Goal: Manage account settings

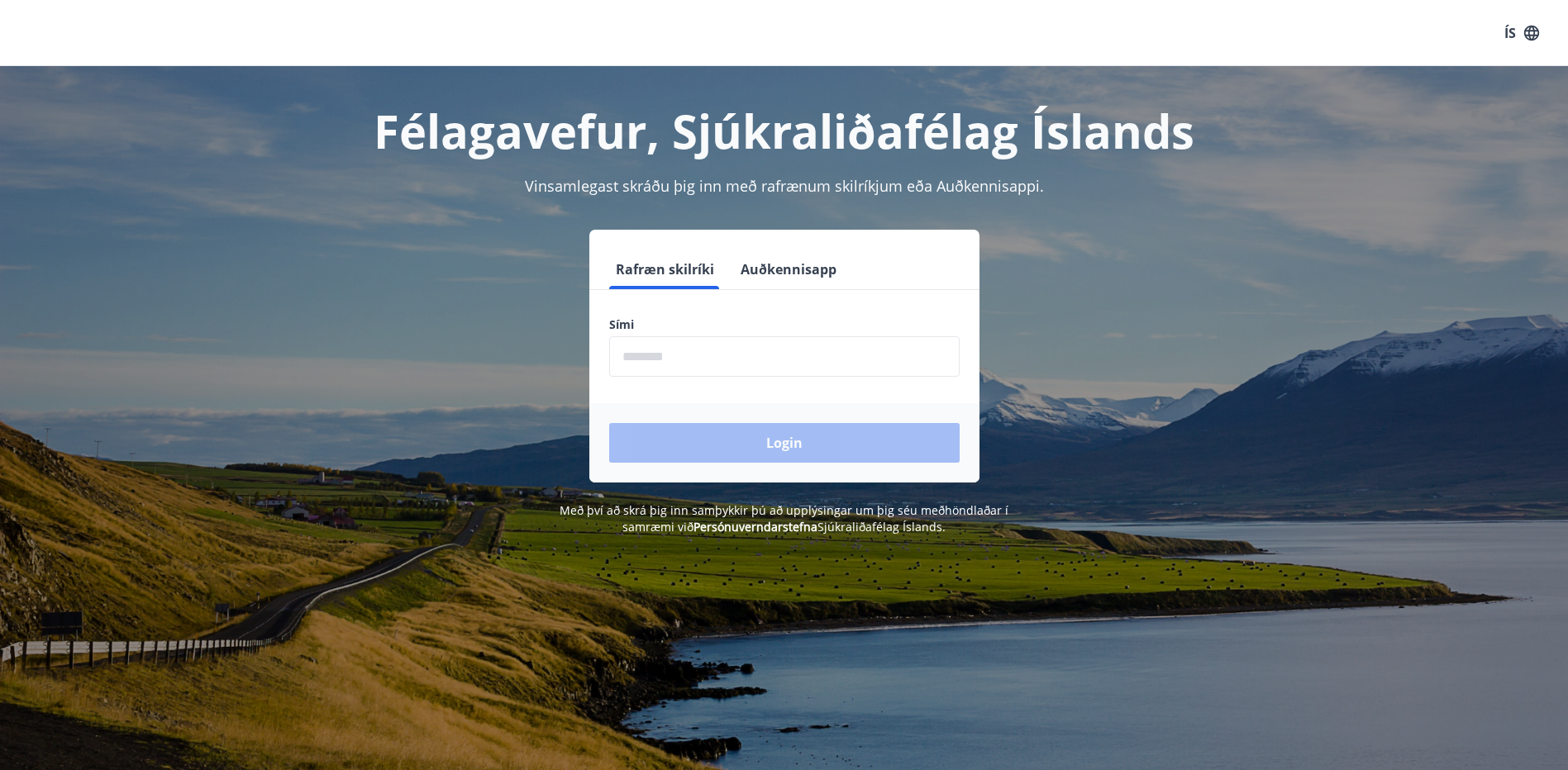
click at [706, 355] on input "phone" at bounding box center [784, 356] width 351 height 40
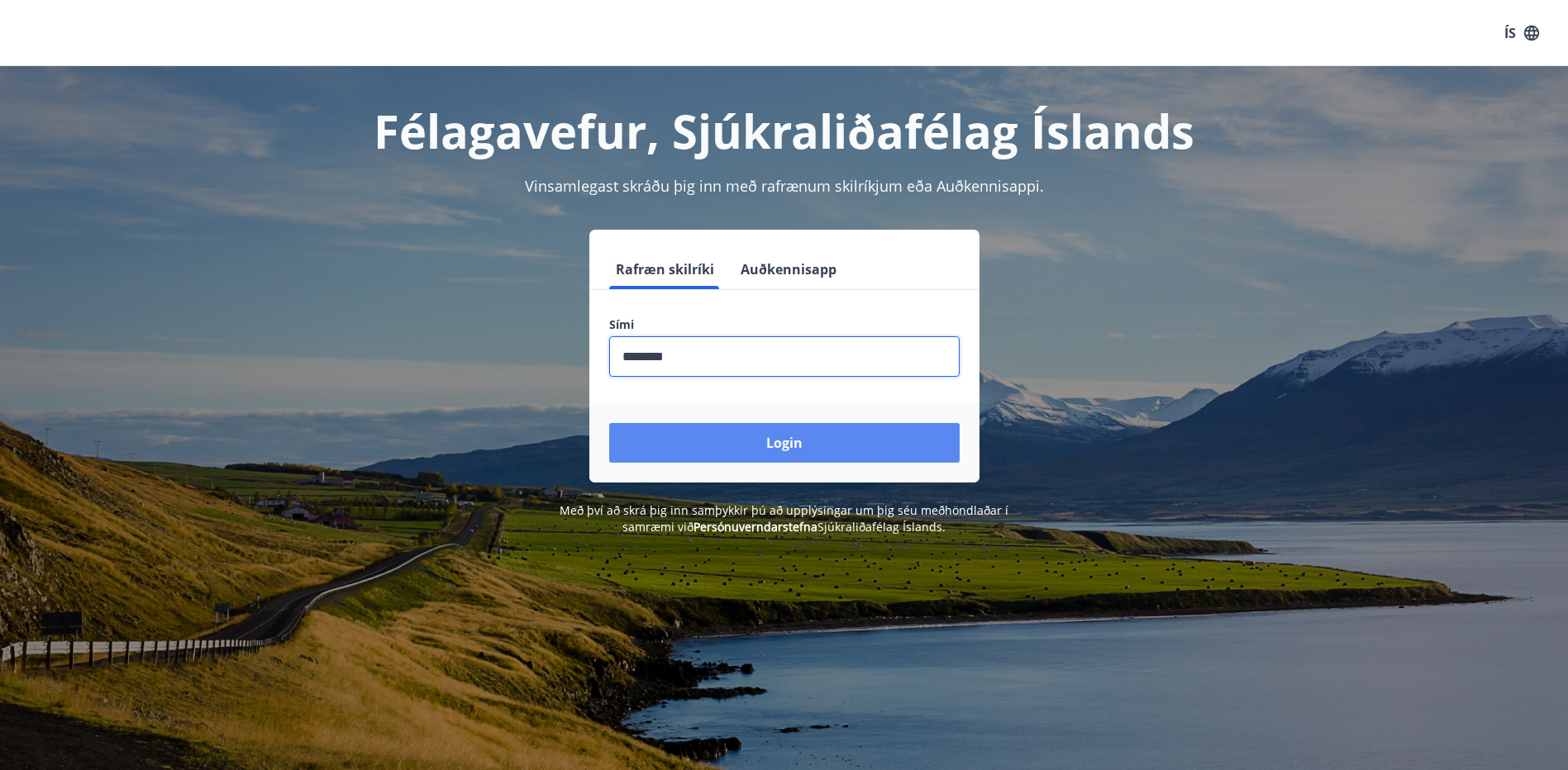
type input "********"
click at [841, 434] on button "Login" at bounding box center [784, 443] width 351 height 39
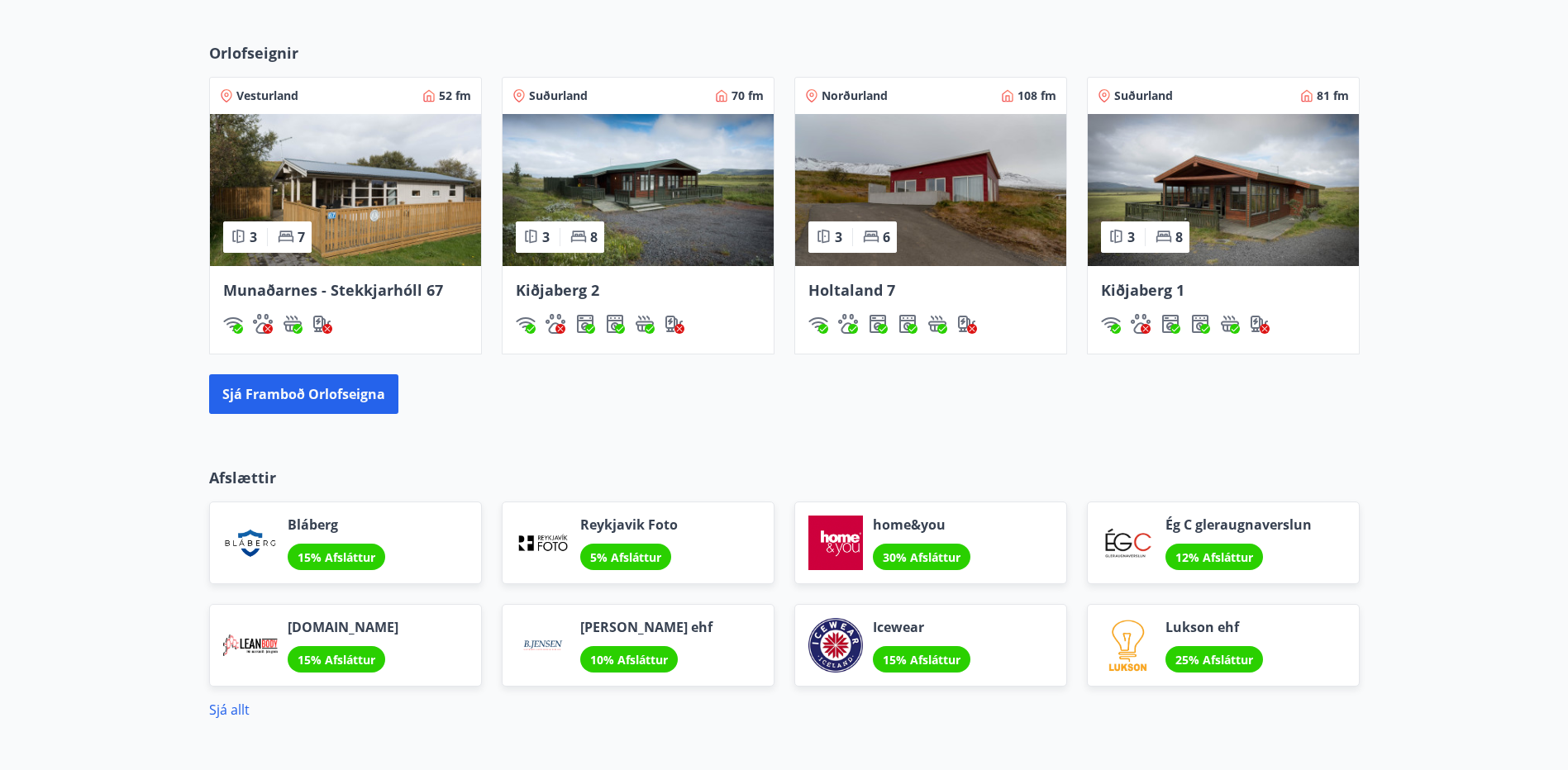
scroll to position [1090, 0]
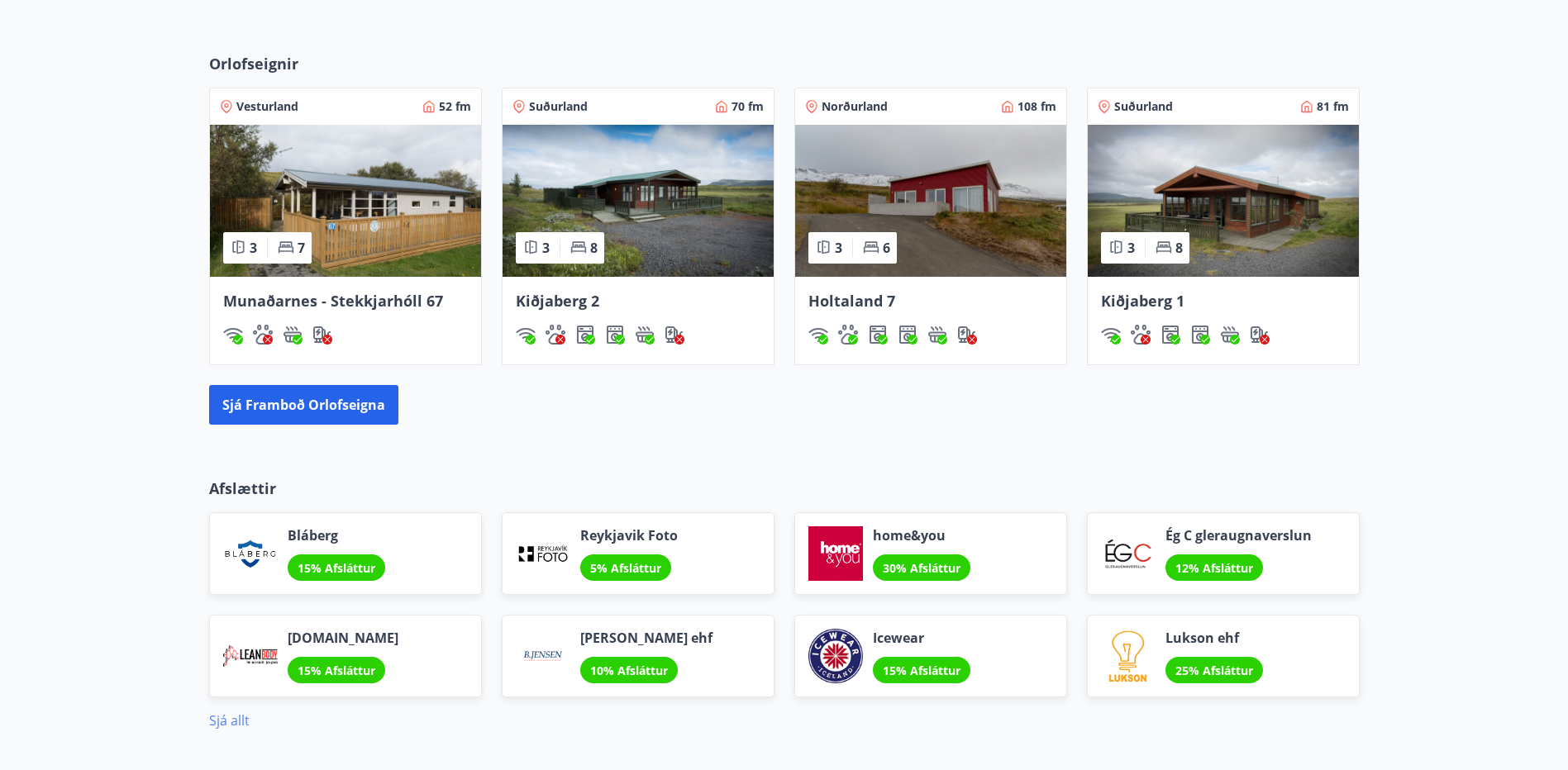
click at [232, 715] on link "Sjá allt" at bounding box center [229, 721] width 40 height 18
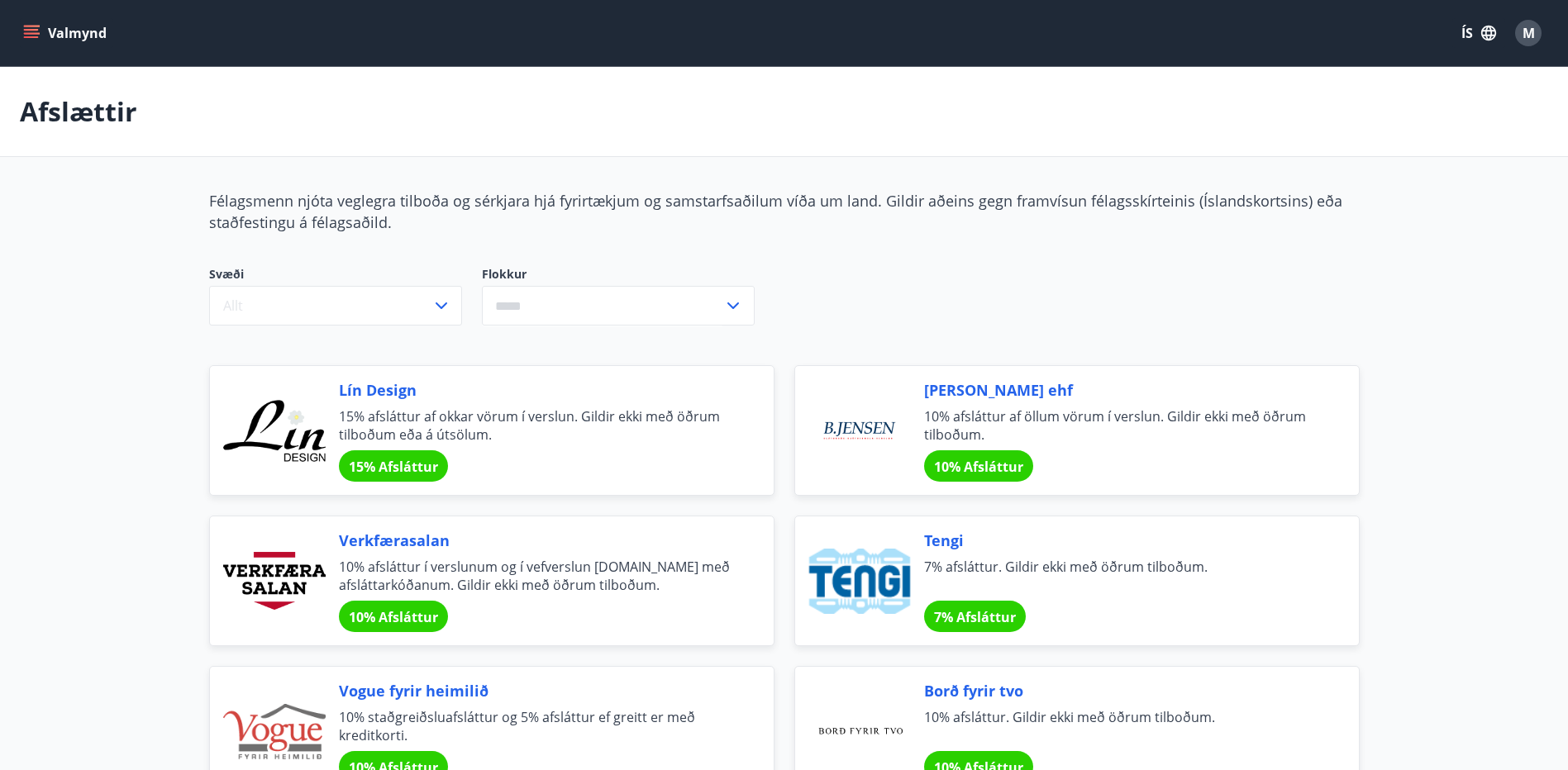
click at [31, 26] on icon "menu" at bounding box center [34, 27] width 18 height 2
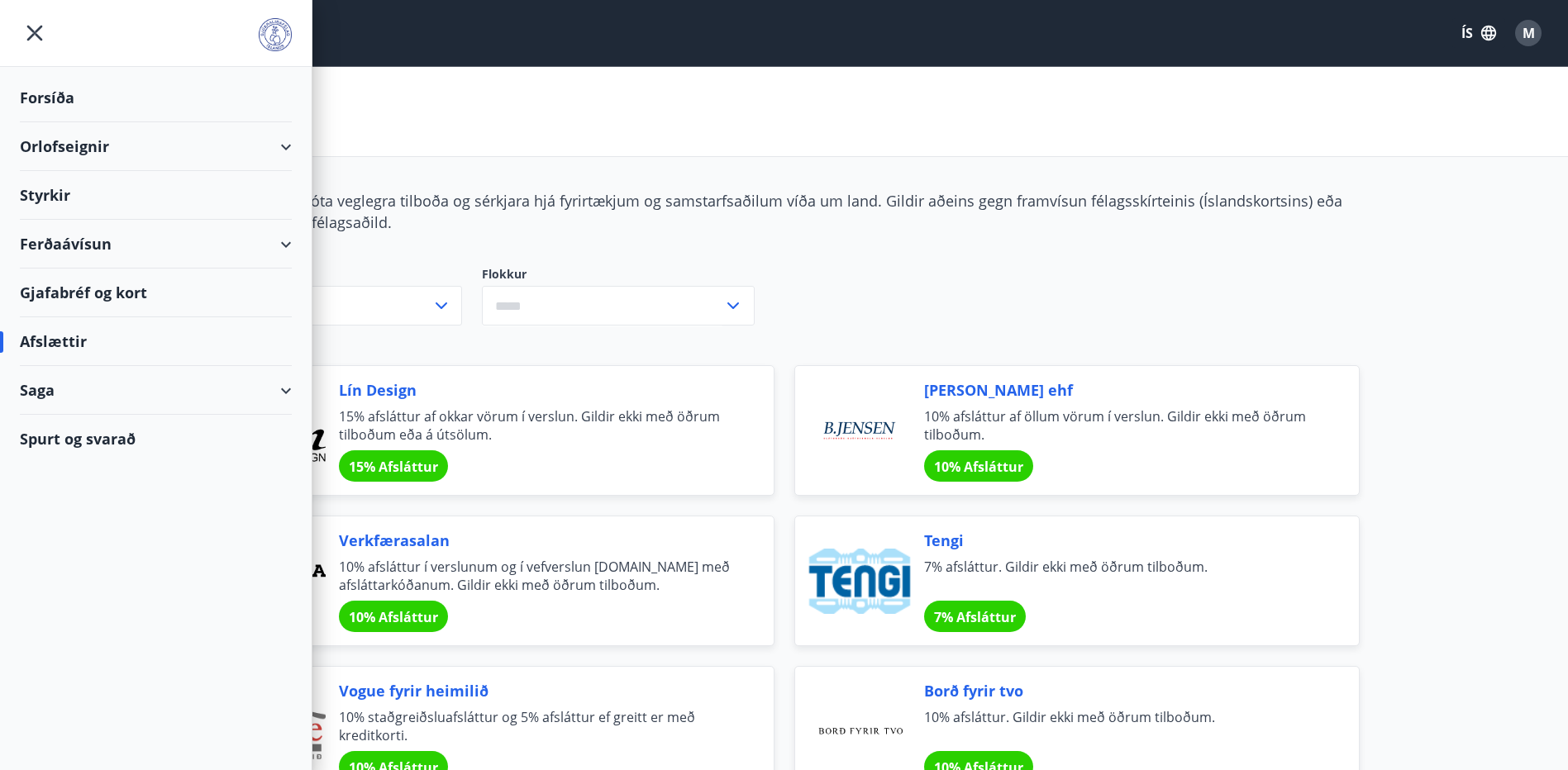
click at [122, 441] on div "Spurt og svarað" at bounding box center [156, 439] width 272 height 48
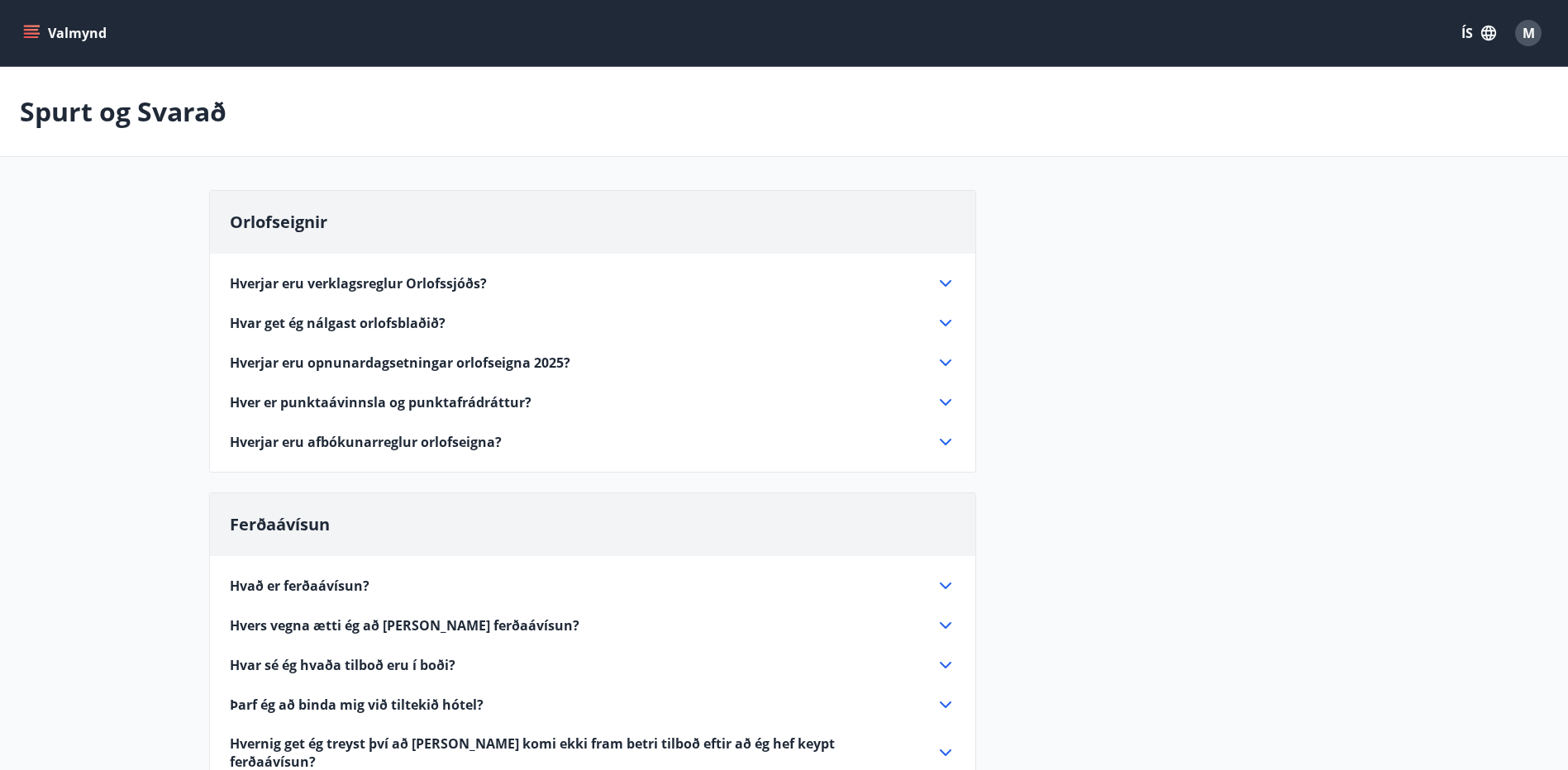
click at [945, 282] on icon at bounding box center [945, 284] width 20 height 20
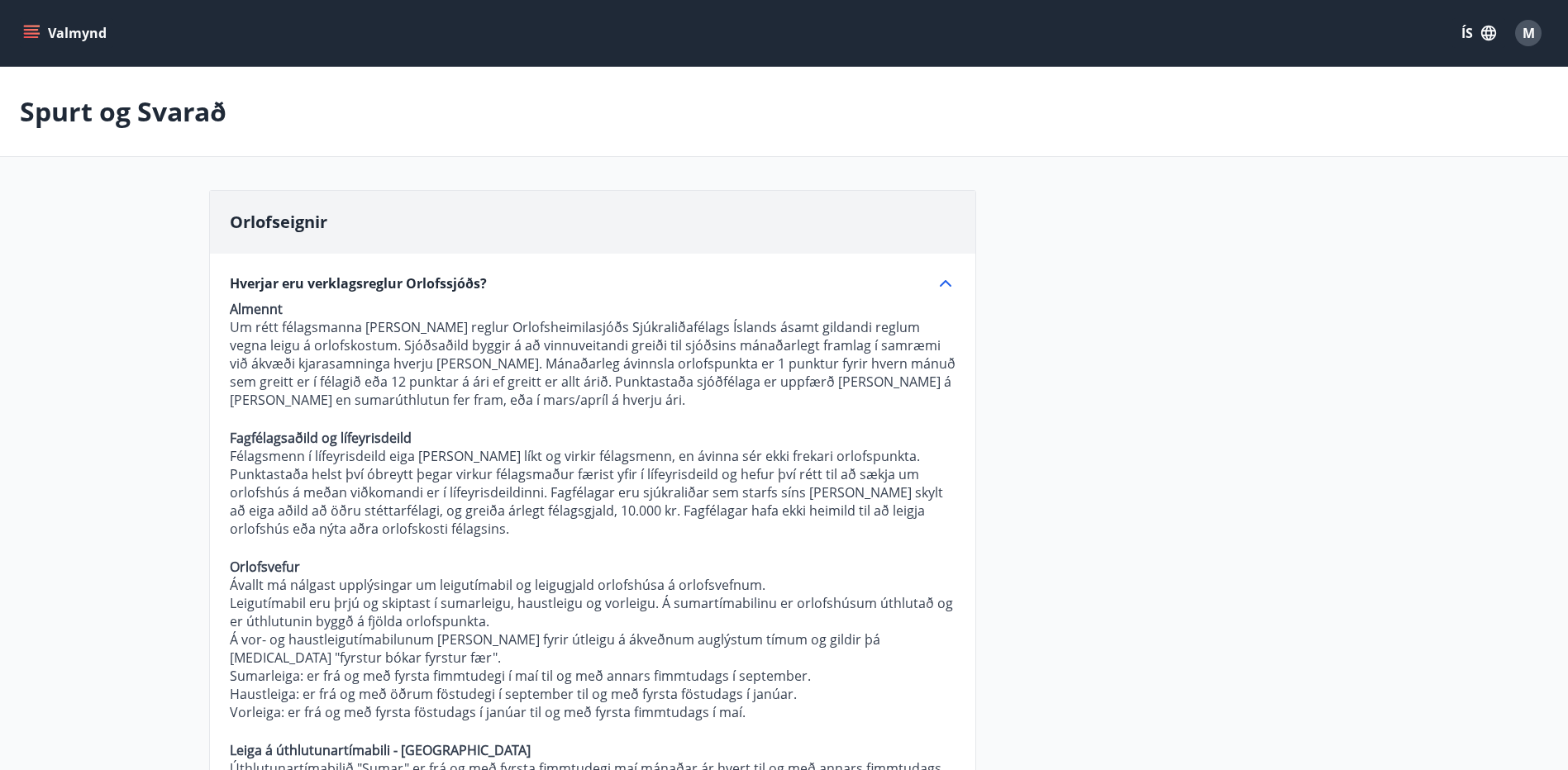
click at [35, 36] on icon "menu" at bounding box center [32, 37] width 15 height 2
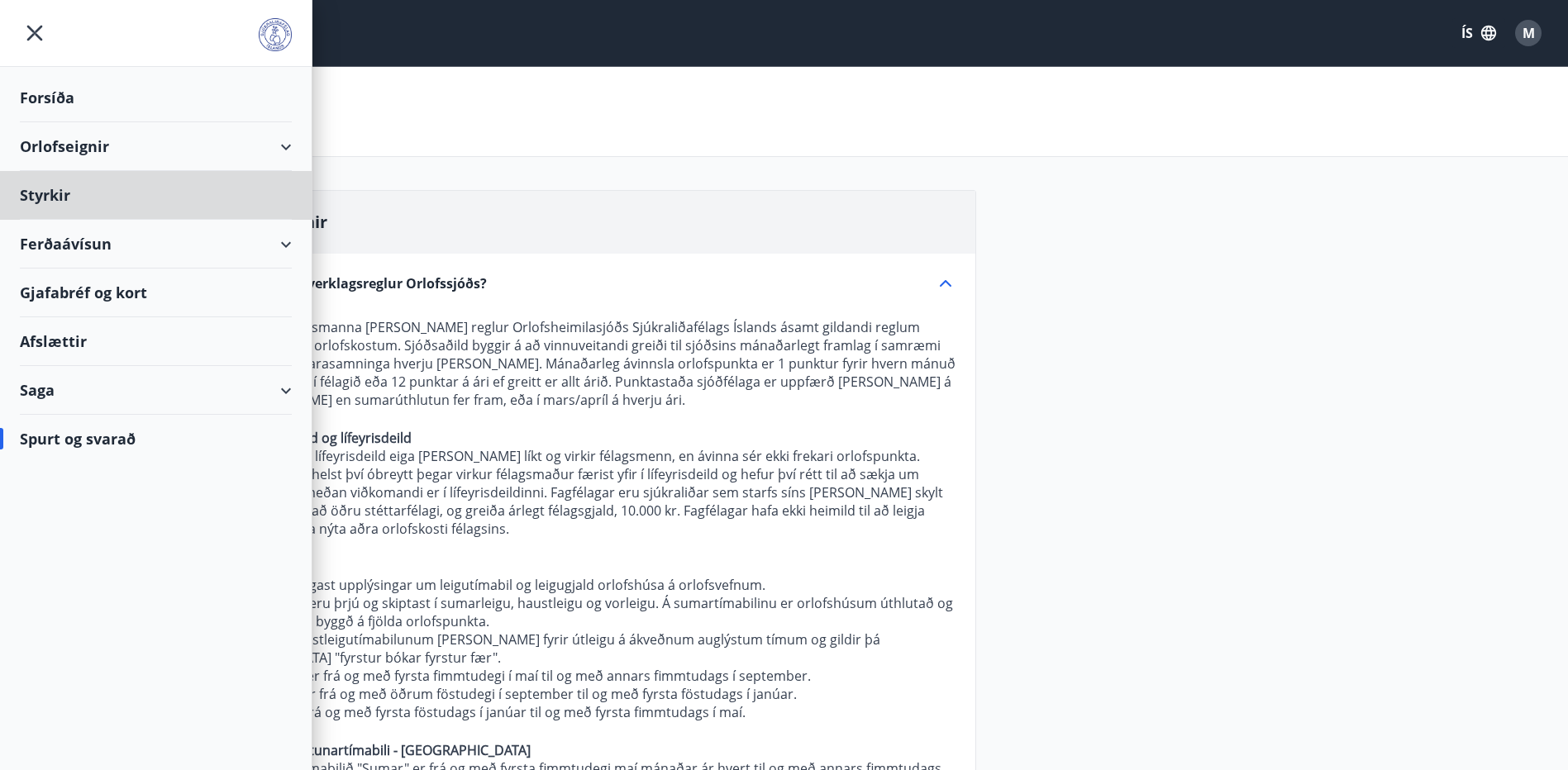
click at [52, 102] on div "Forsíða" at bounding box center [156, 98] width 272 height 49
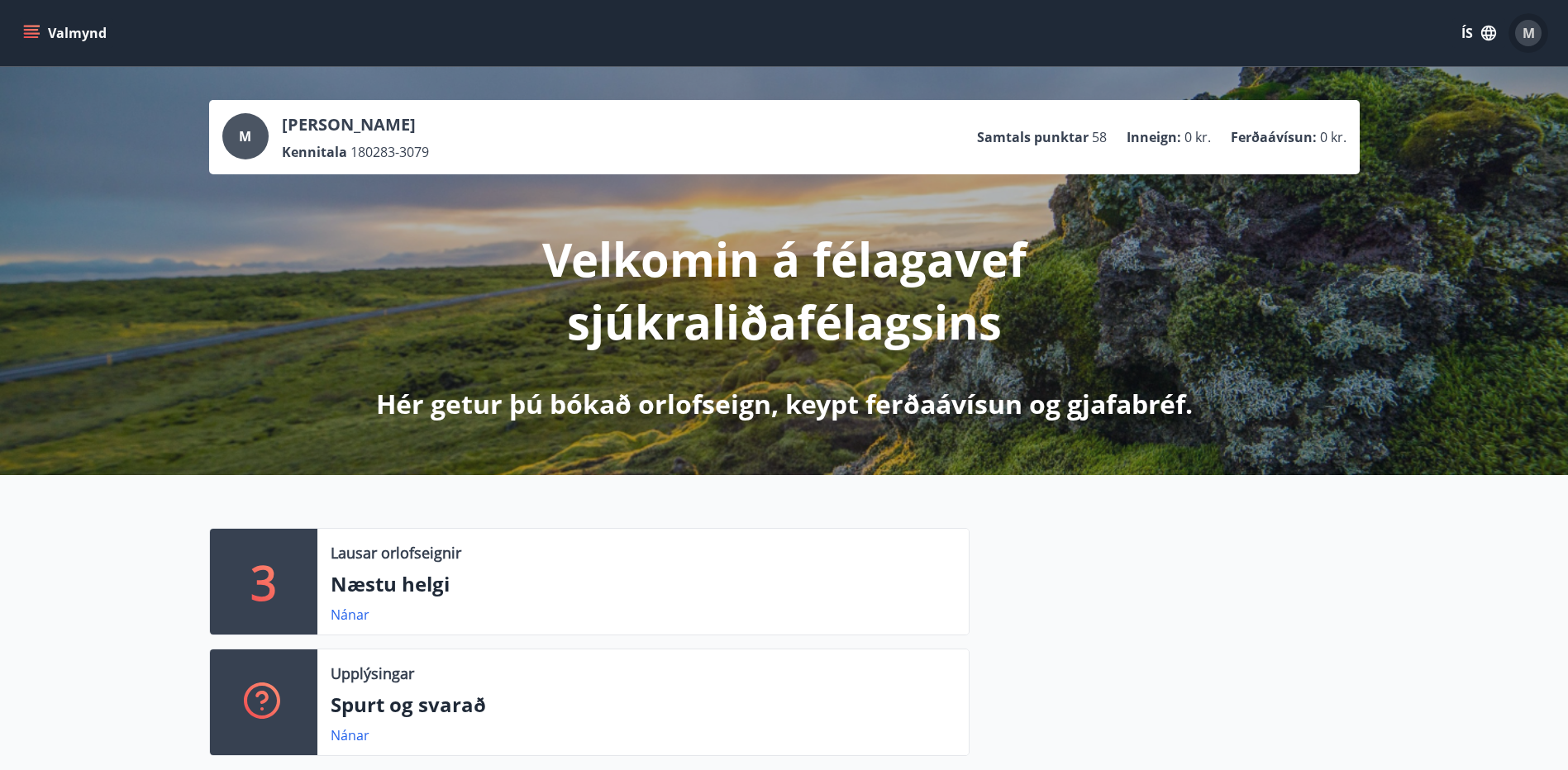
click at [1527, 32] on span "M" at bounding box center [1529, 34] width 13 height 18
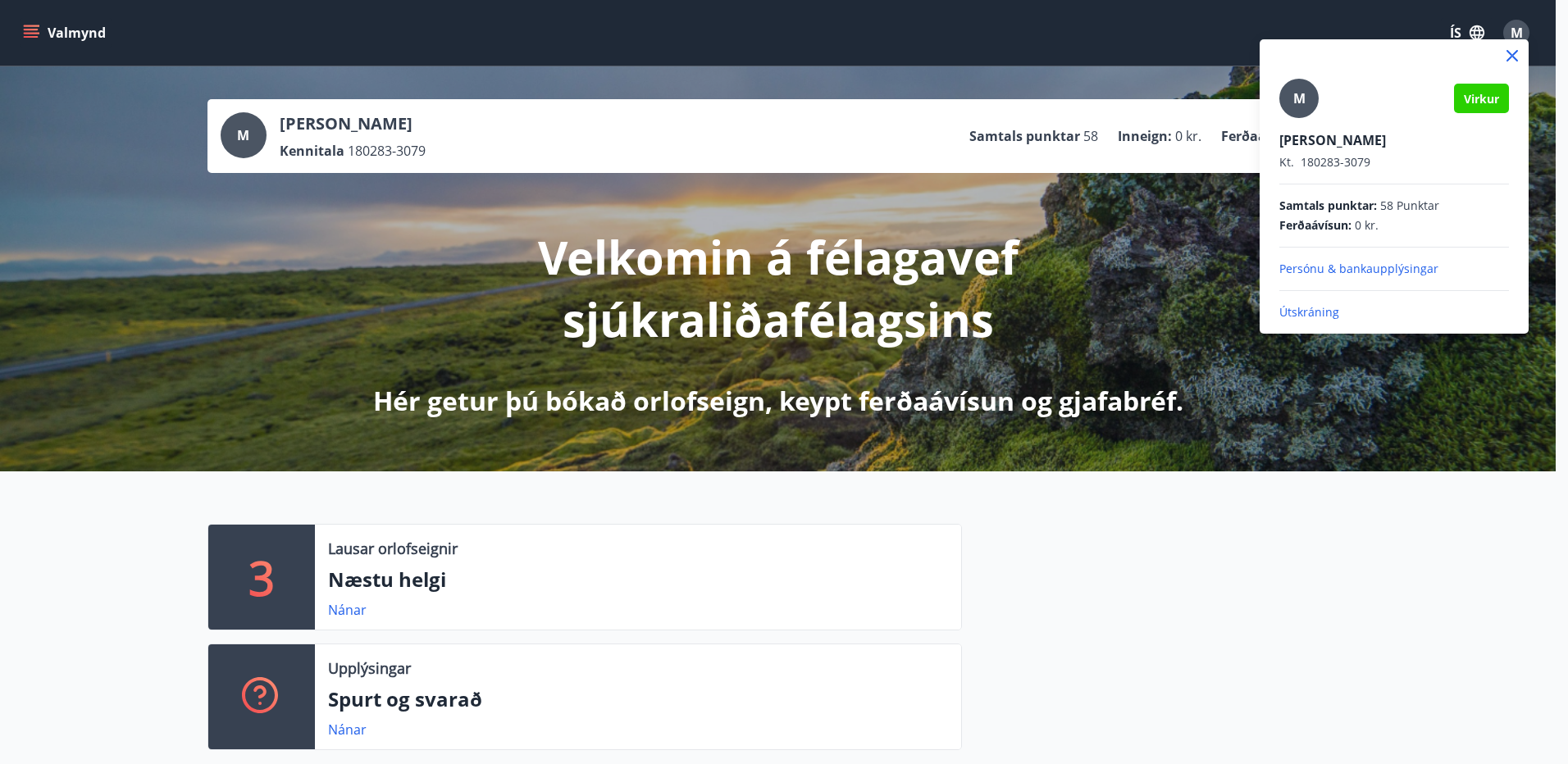
click at [1193, 366] on div at bounding box center [784, 382] width 1568 height 764
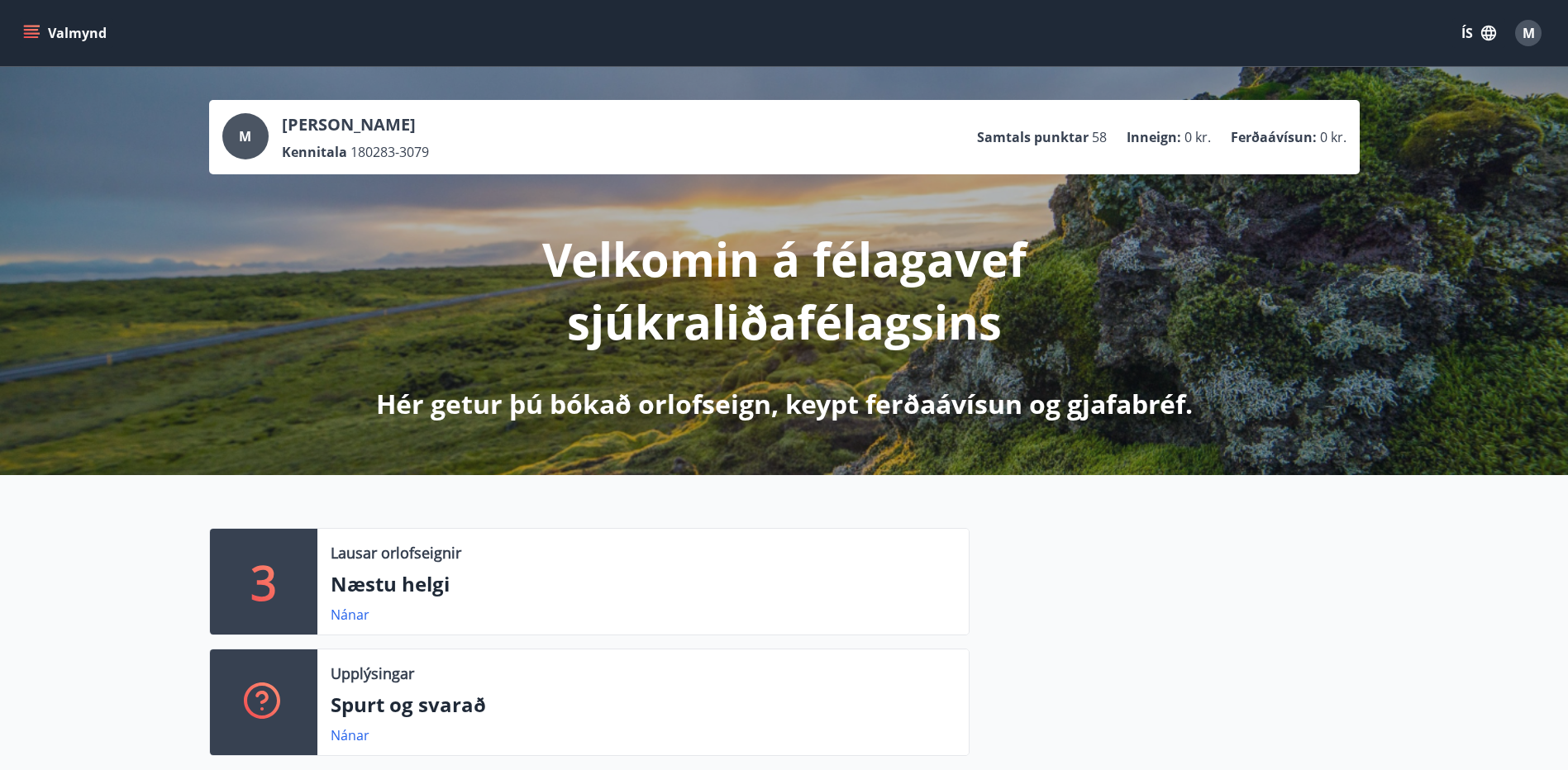
click at [249, 132] on span "M" at bounding box center [245, 137] width 13 height 18
click at [385, 157] on span "180283-3079" at bounding box center [390, 152] width 79 height 18
click at [57, 30] on button "Valmynd" at bounding box center [66, 33] width 93 height 29
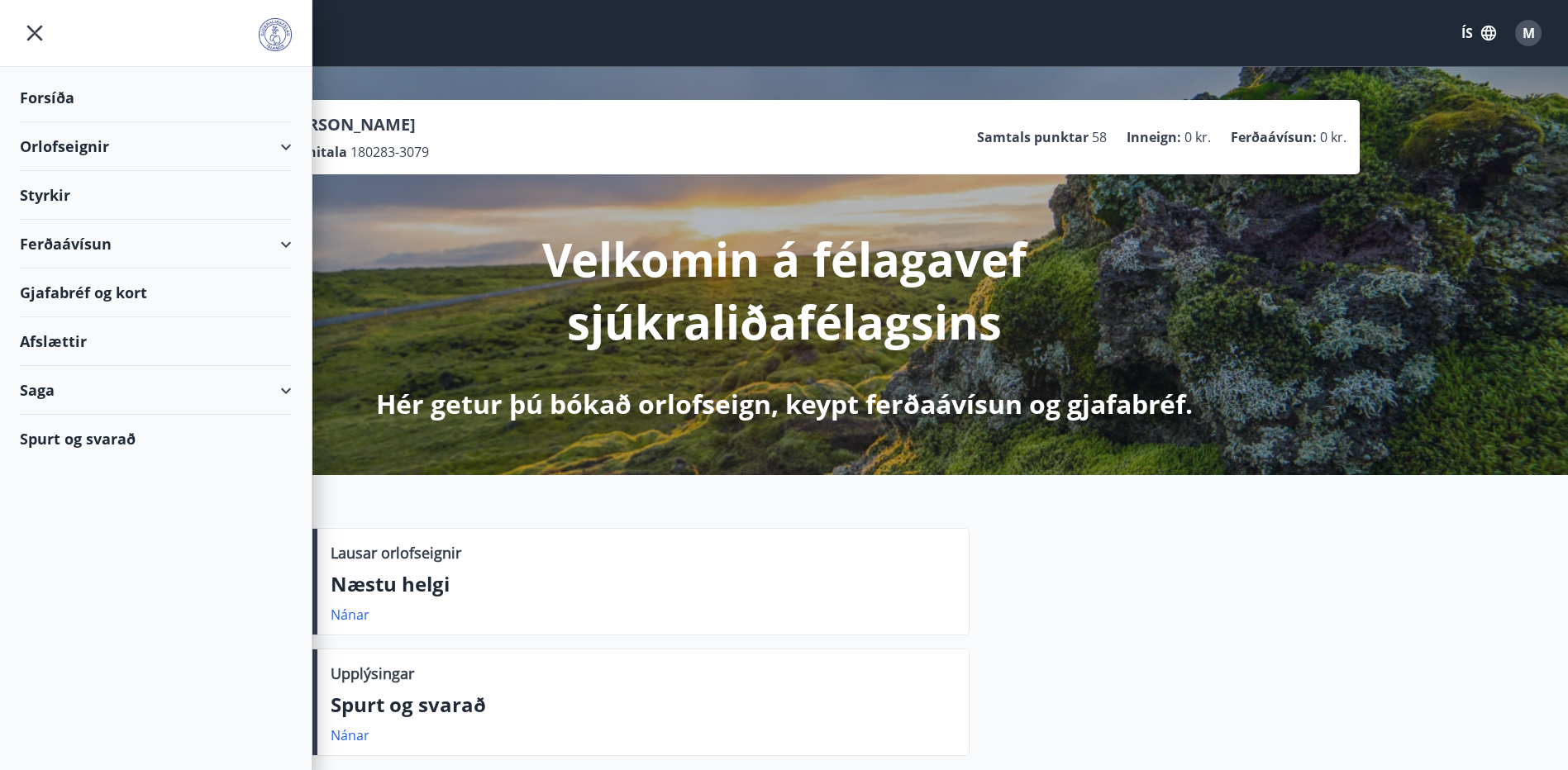
click at [290, 390] on div "Saga" at bounding box center [156, 391] width 272 height 49
click at [85, 469] on div "Bókanir" at bounding box center [155, 466] width 246 height 34
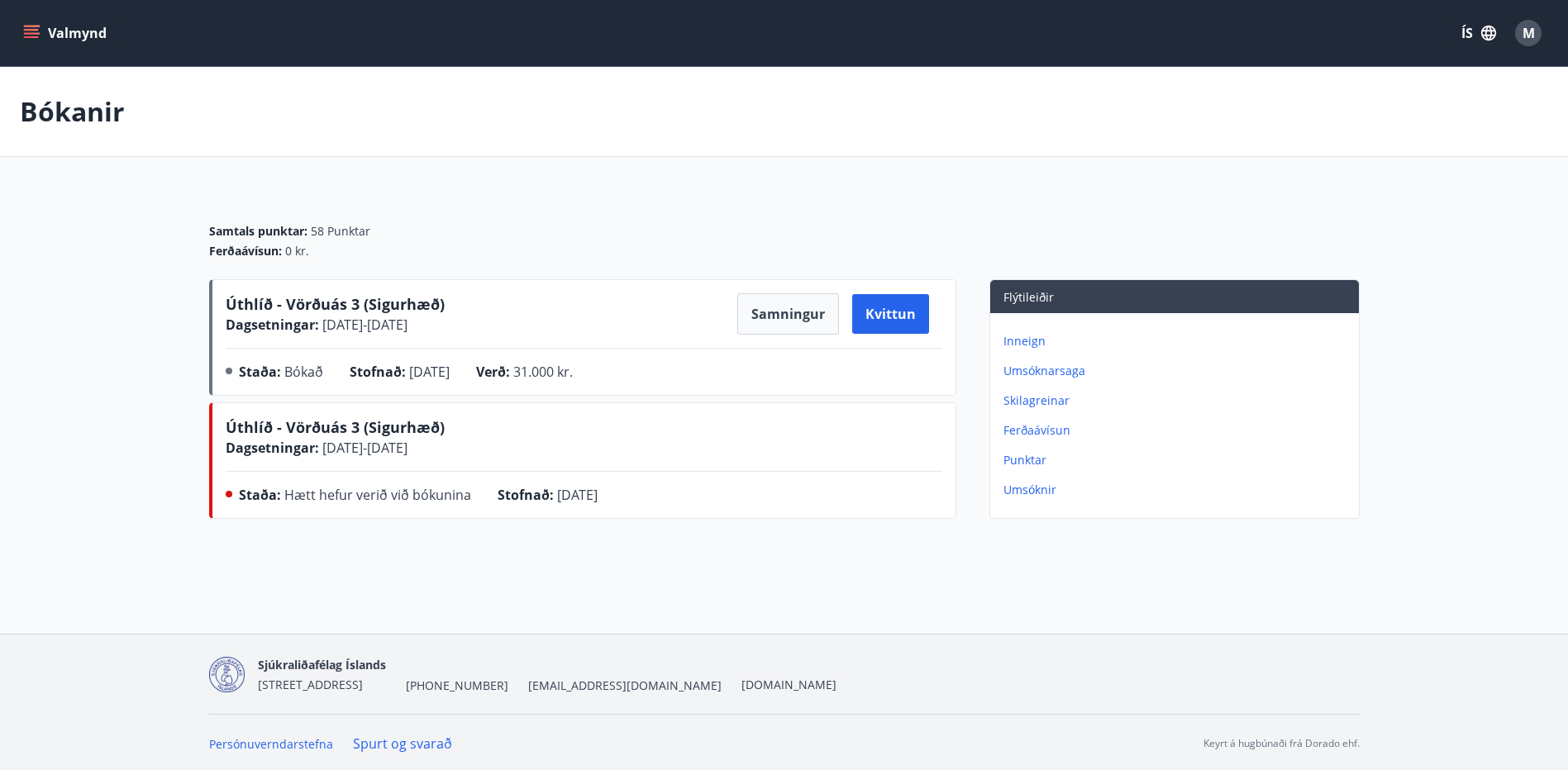
click at [30, 30] on icon "menu" at bounding box center [32, 29] width 15 height 2
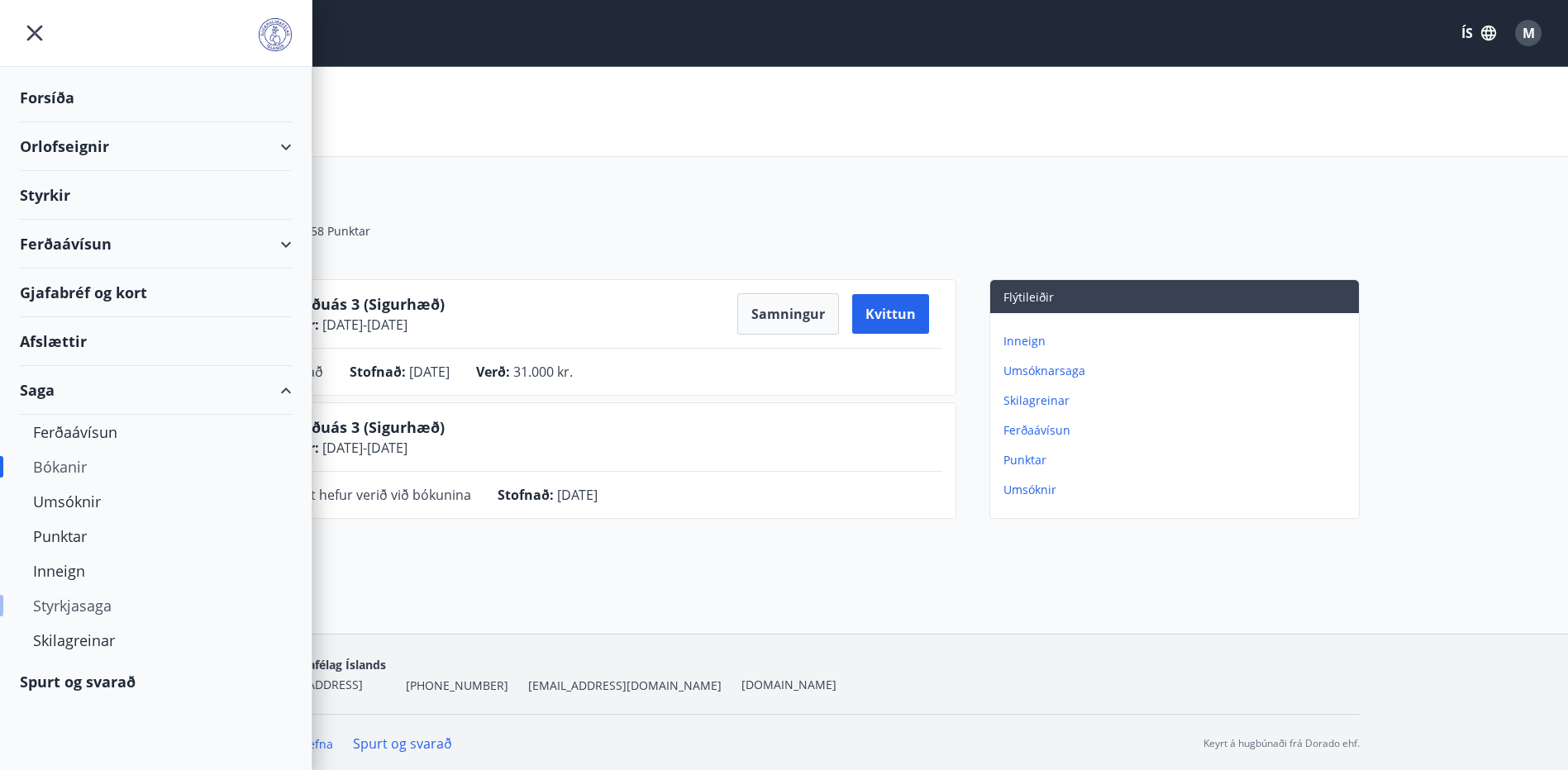
click at [91, 606] on div "Styrkjasaga" at bounding box center [155, 606] width 246 height 34
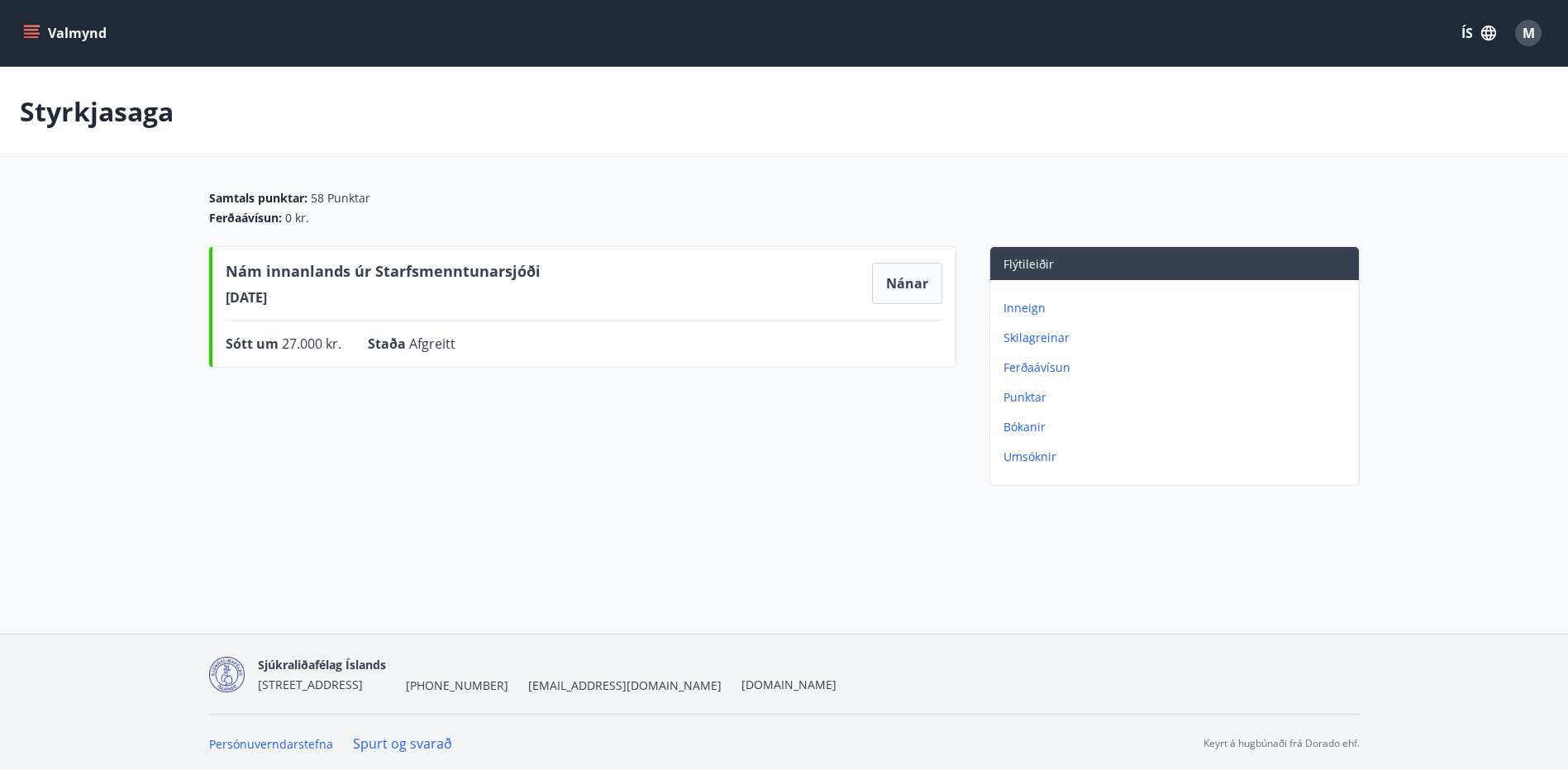
click at [31, 29] on icon "menu" at bounding box center [32, 34] width 17 height 17
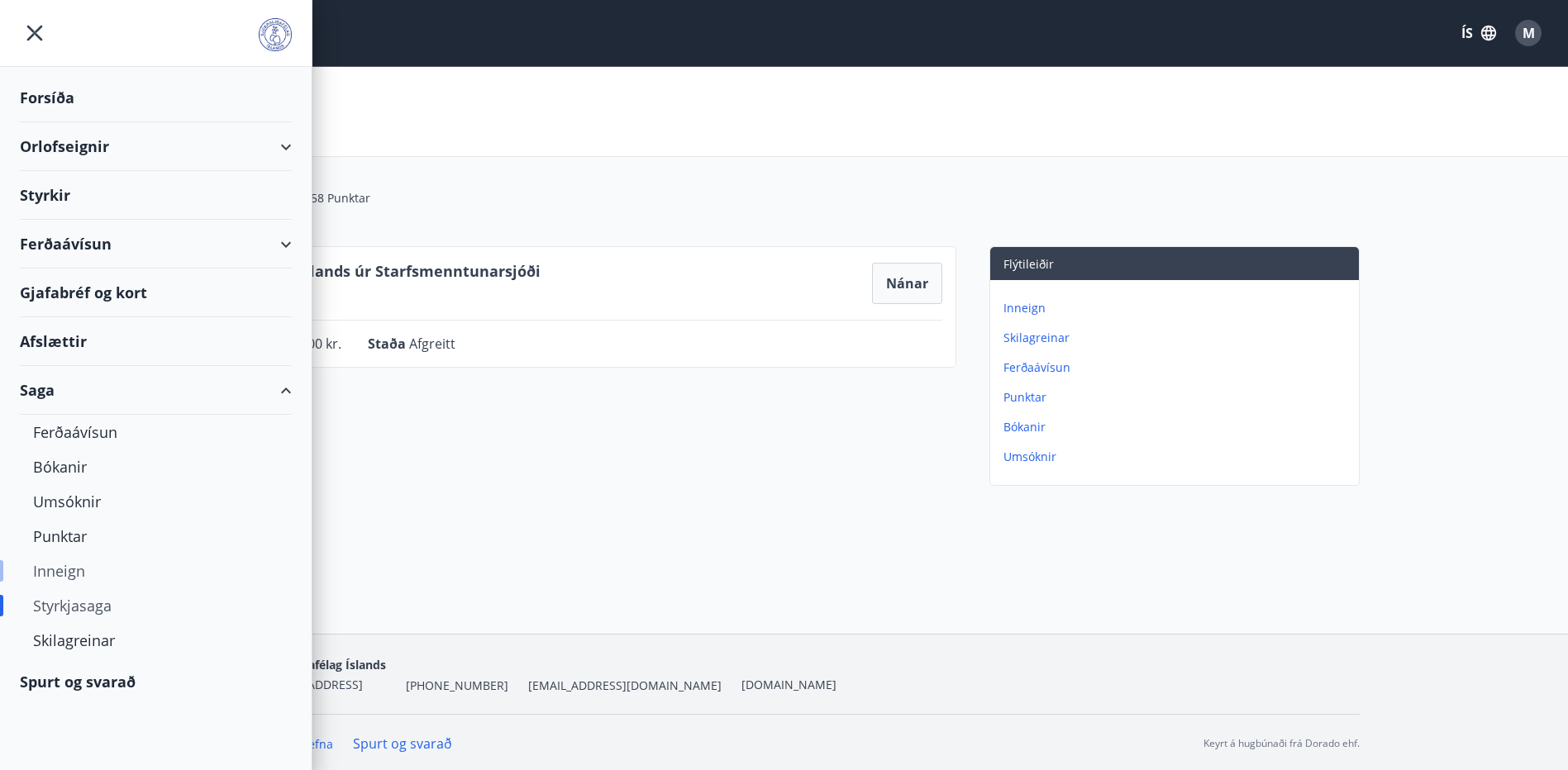
click at [75, 568] on div "Inneign" at bounding box center [155, 570] width 246 height 34
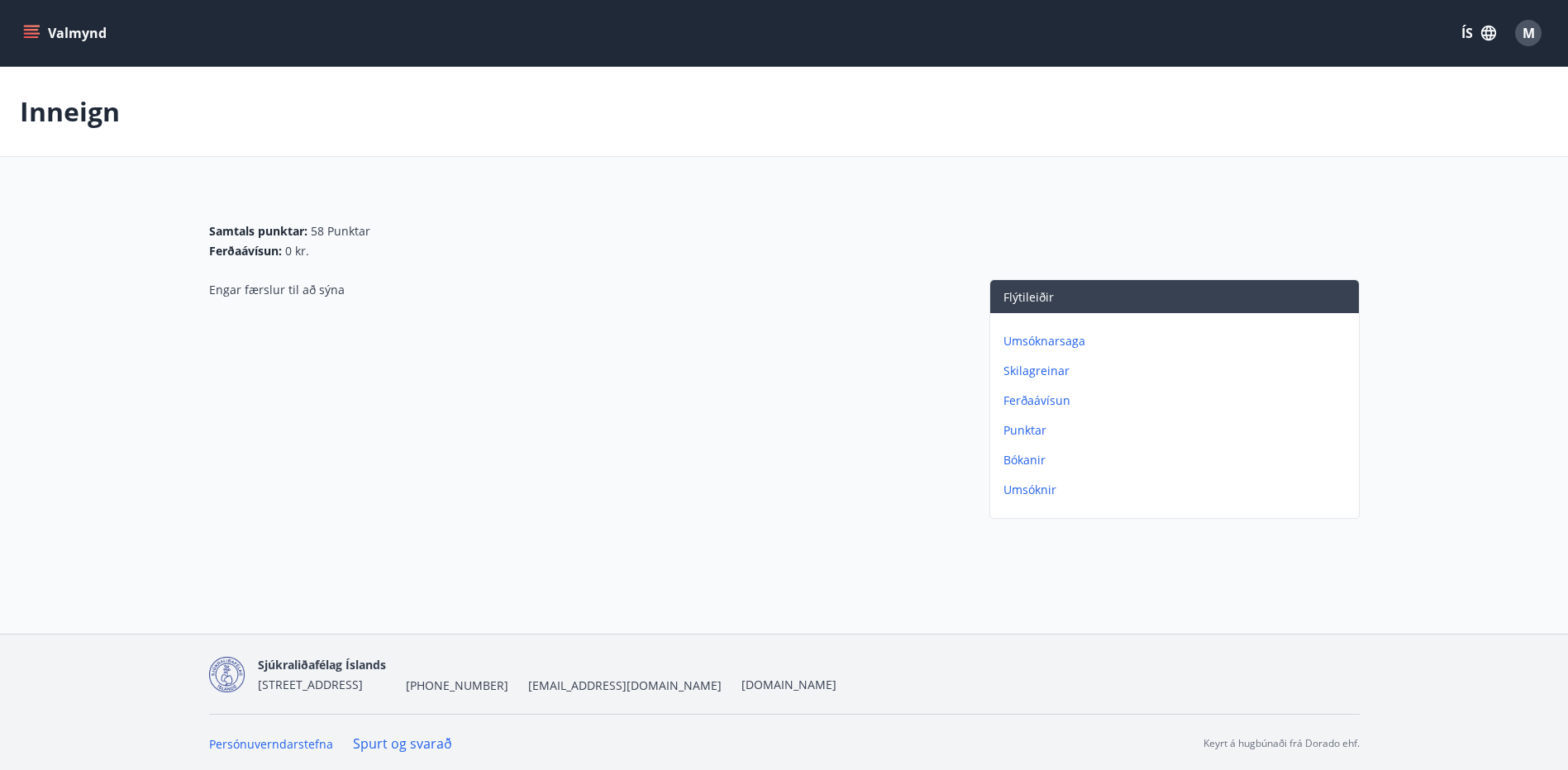
click at [35, 34] on icon "menu" at bounding box center [34, 33] width 18 height 2
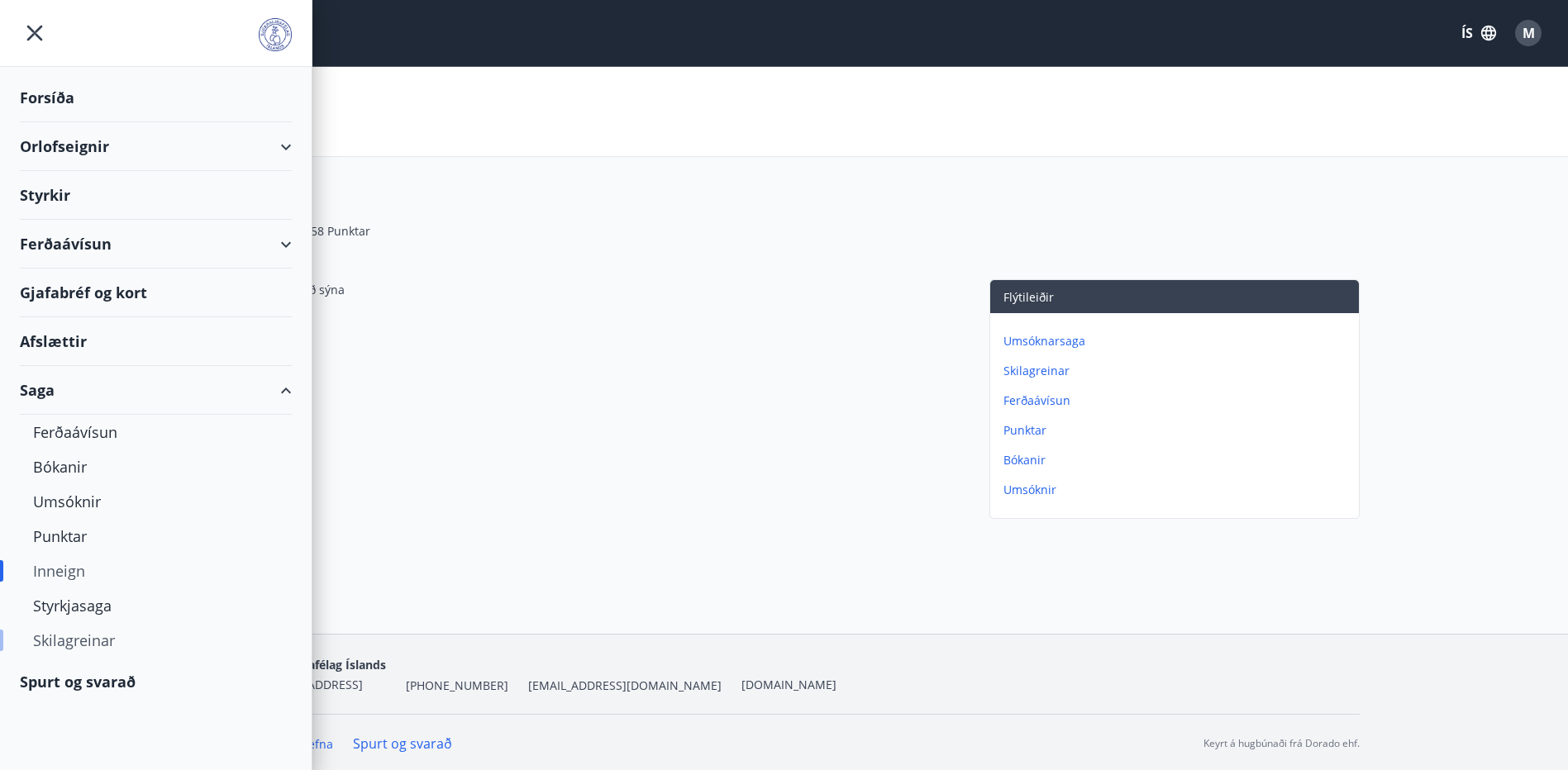
click at [102, 637] on div "Skilagreinar" at bounding box center [155, 640] width 246 height 34
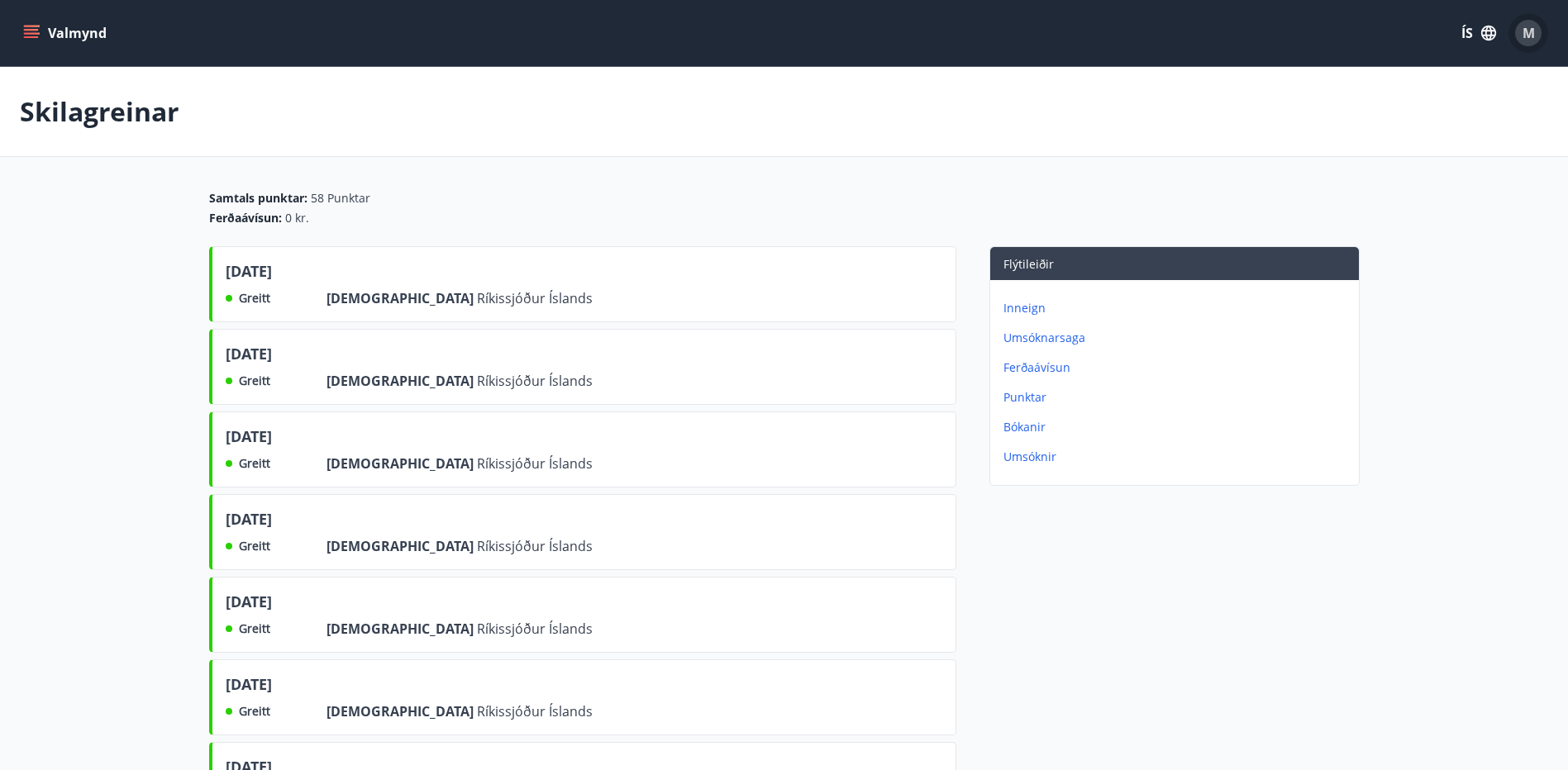
click at [1528, 29] on span "M" at bounding box center [1529, 34] width 13 height 18
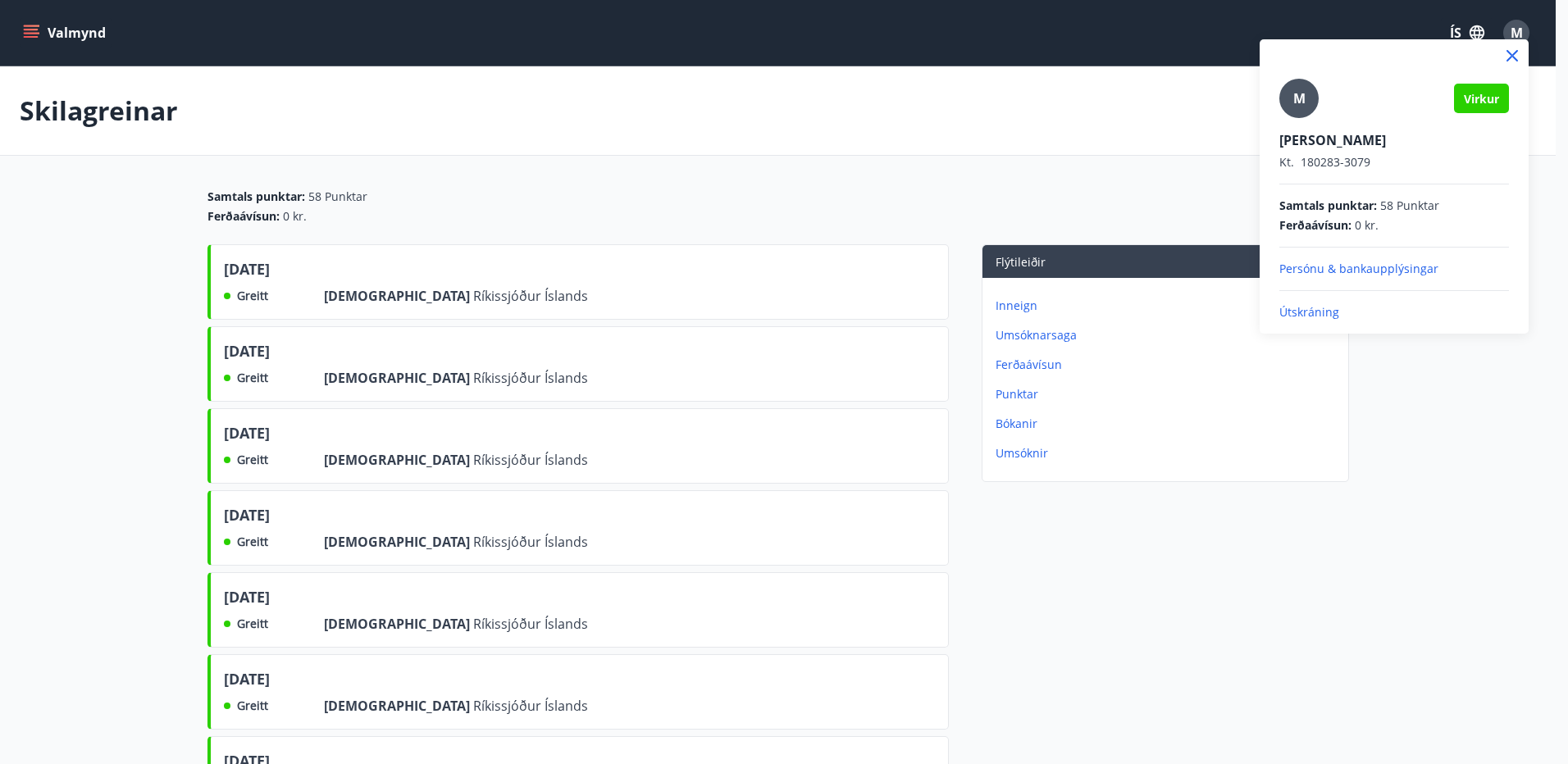
click at [1317, 312] on p "Útskráning" at bounding box center [1394, 313] width 230 height 17
